Goal: Information Seeking & Learning: Check status

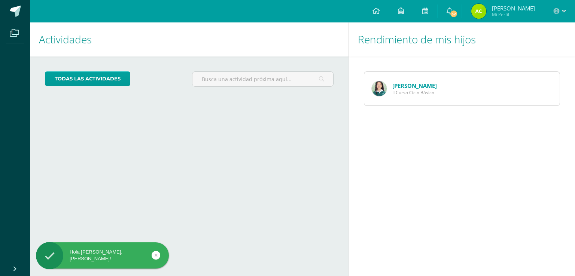
click at [384, 92] on img at bounding box center [379, 88] width 15 height 15
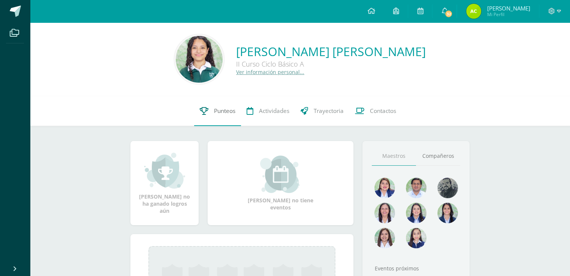
click at [238, 114] on link "Punteos" at bounding box center [217, 111] width 47 height 30
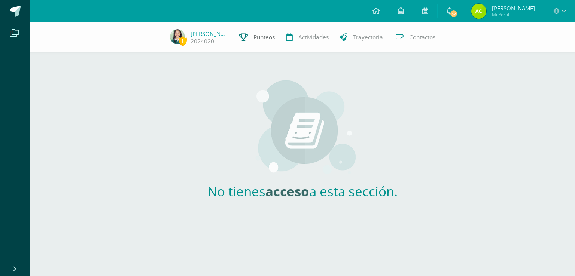
click at [268, 28] on link "Punteos" at bounding box center [257, 37] width 47 height 30
click at [306, 39] on span "Actividades" at bounding box center [313, 37] width 30 height 8
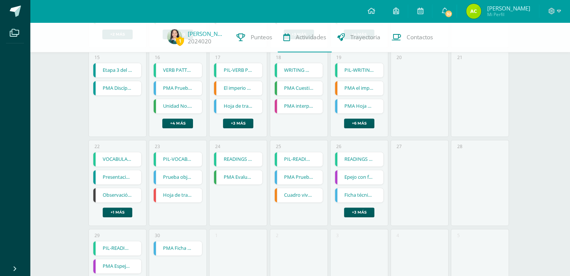
scroll to position [257, 0]
